Goal: Information Seeking & Learning: Check status

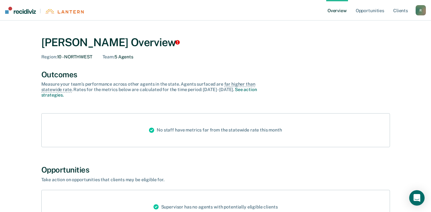
click at [345, 11] on link "Overview" at bounding box center [337, 10] width 22 height 20
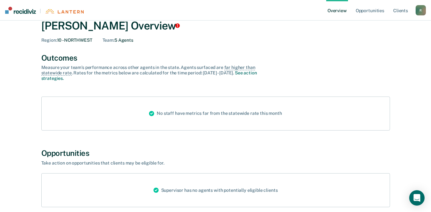
scroll to position [32, 0]
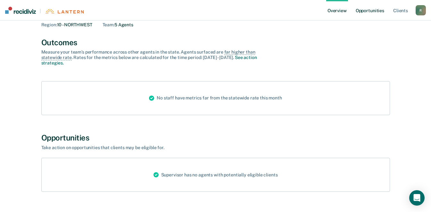
click at [369, 12] on link "Opportunities" at bounding box center [369, 10] width 31 height 20
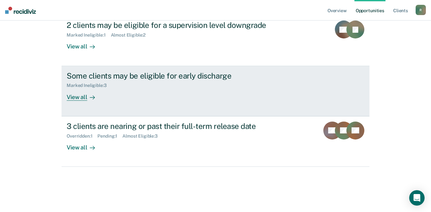
scroll to position [128, 0]
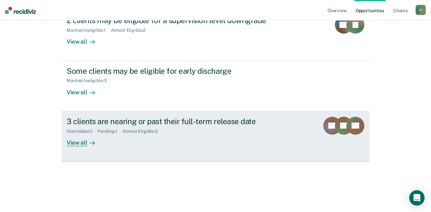
click at [76, 132] on div "Overridden : 1" at bounding box center [82, 130] width 31 height 5
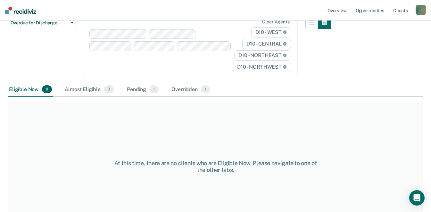
scroll to position [64, 0]
click at [154, 87] on span "1" at bounding box center [153, 89] width 9 height 8
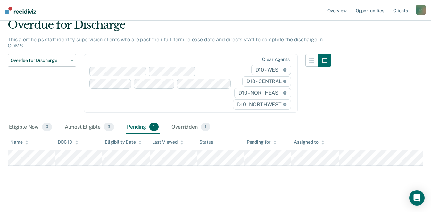
scroll to position [25, 0]
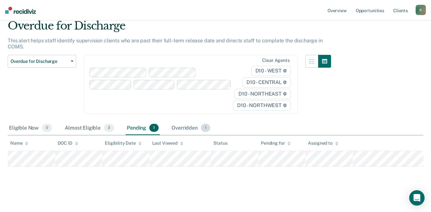
click at [205, 126] on span "1" at bounding box center [205, 128] width 9 height 8
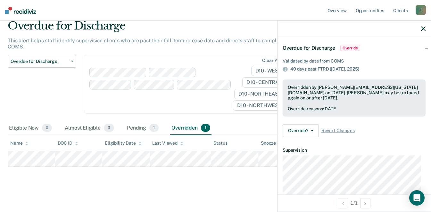
scroll to position [20, 0]
